Goal: Find specific page/section: Find specific page/section

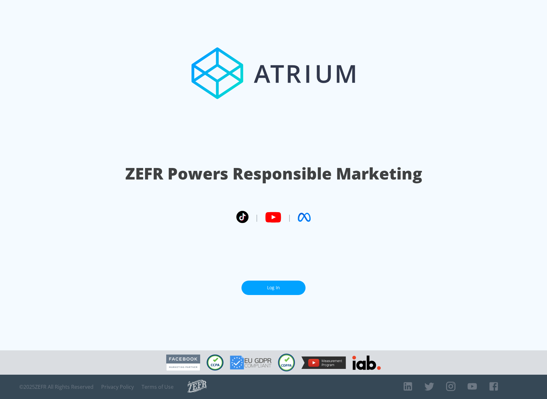
click at [305, 303] on section "ZEFR Powers Responsible Marketing | | Log In" at bounding box center [273, 175] width 547 height 351
click at [296, 285] on link "Log In" at bounding box center [273, 288] width 64 height 14
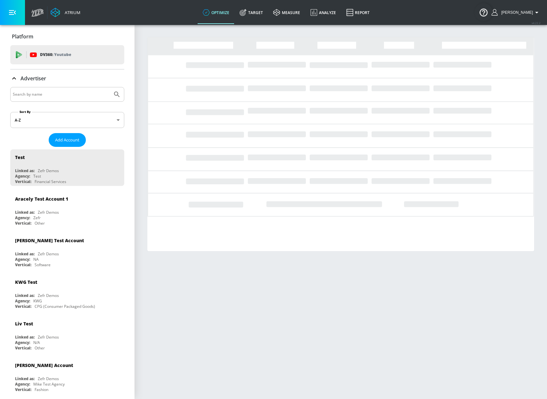
click at [37, 96] on input "Search by name" at bounding box center [61, 94] width 97 height 8
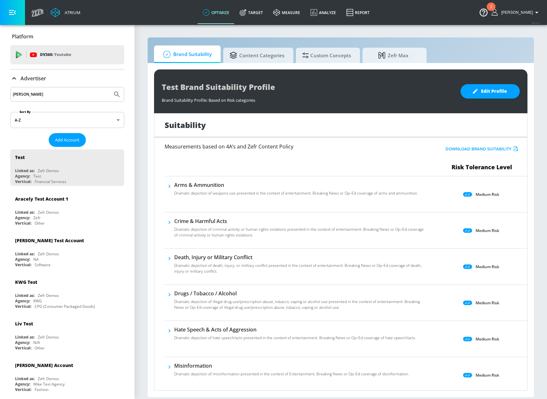
type input "[PERSON_NAME]"
click at [110, 87] on button "Submit Search" at bounding box center [117, 94] width 14 height 14
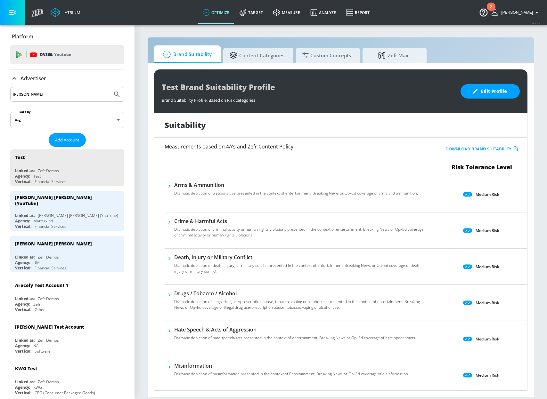
click at [483, 13] on img "Open Resource Center, 2 new notifications" at bounding box center [484, 12] width 18 height 18
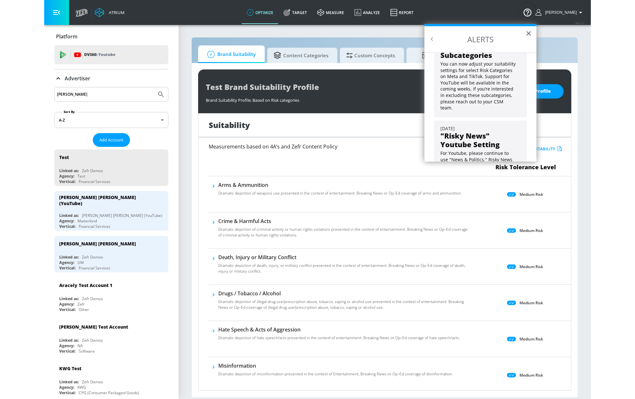
scroll to position [58, 0]
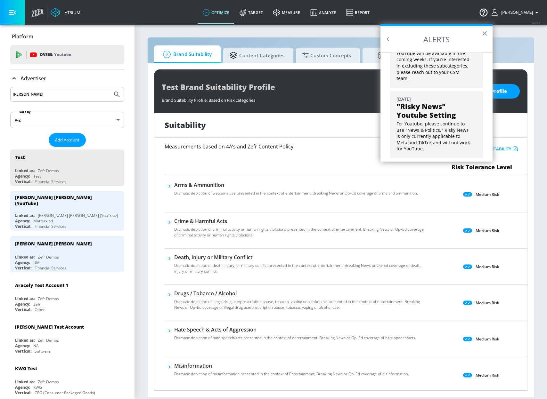
click at [483, 38] on button "×" at bounding box center [485, 33] width 6 height 10
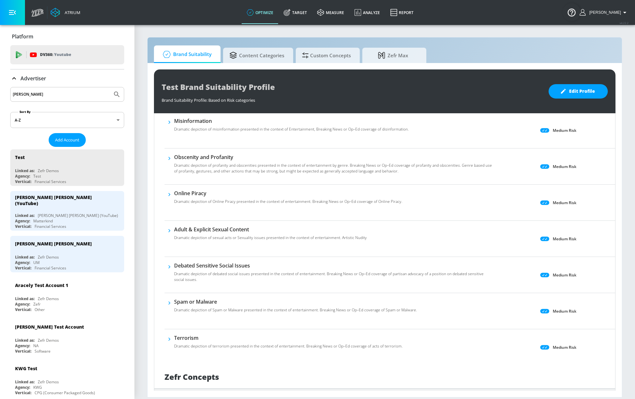
scroll to position [386, 0]
